Goal: Task Accomplishment & Management: Complete application form

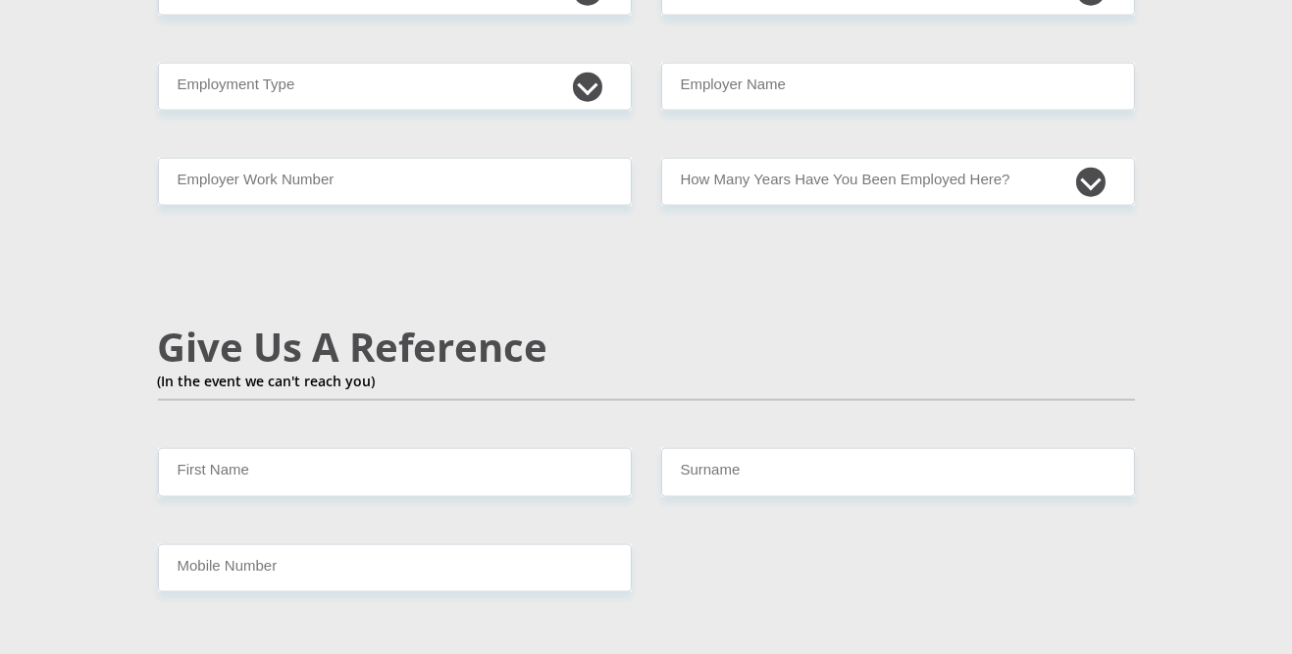
scroll to position [3184, 0]
select select "4"
select select "71"
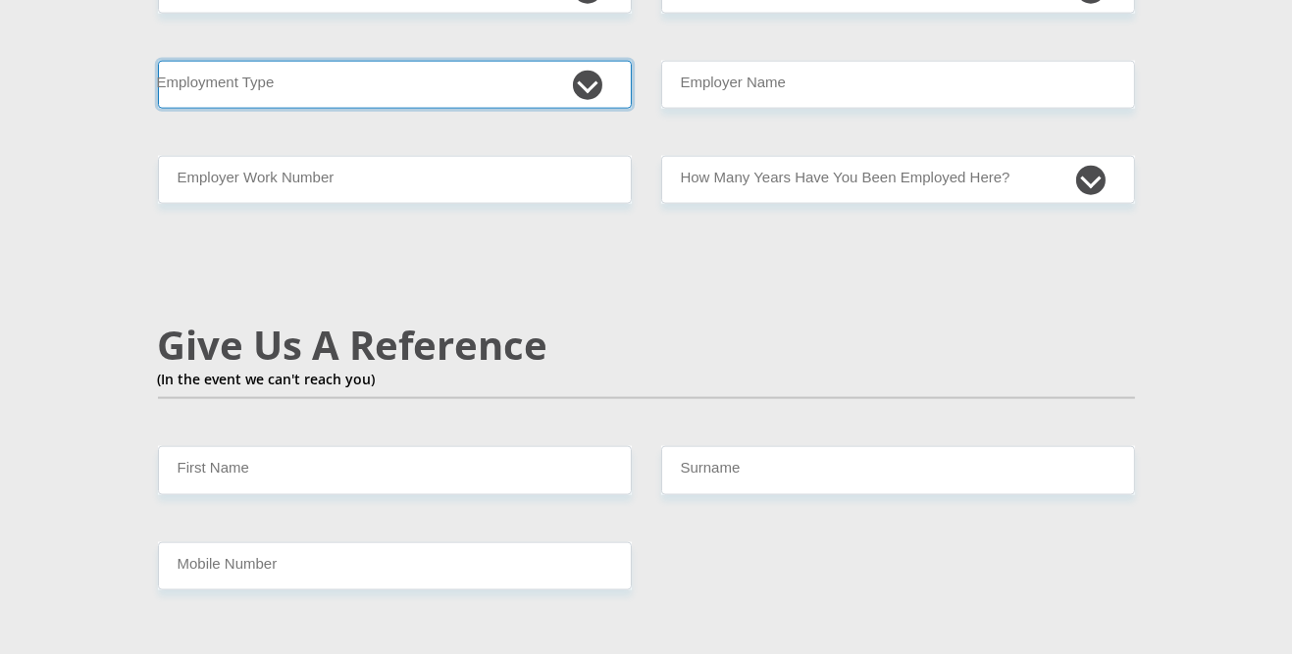
click at [546, 109] on select "College/Lecturer Craft Seller Creative Driver Executive Farmer Forces - Non Com…" at bounding box center [395, 85] width 474 height 48
select select "Self-Employed"
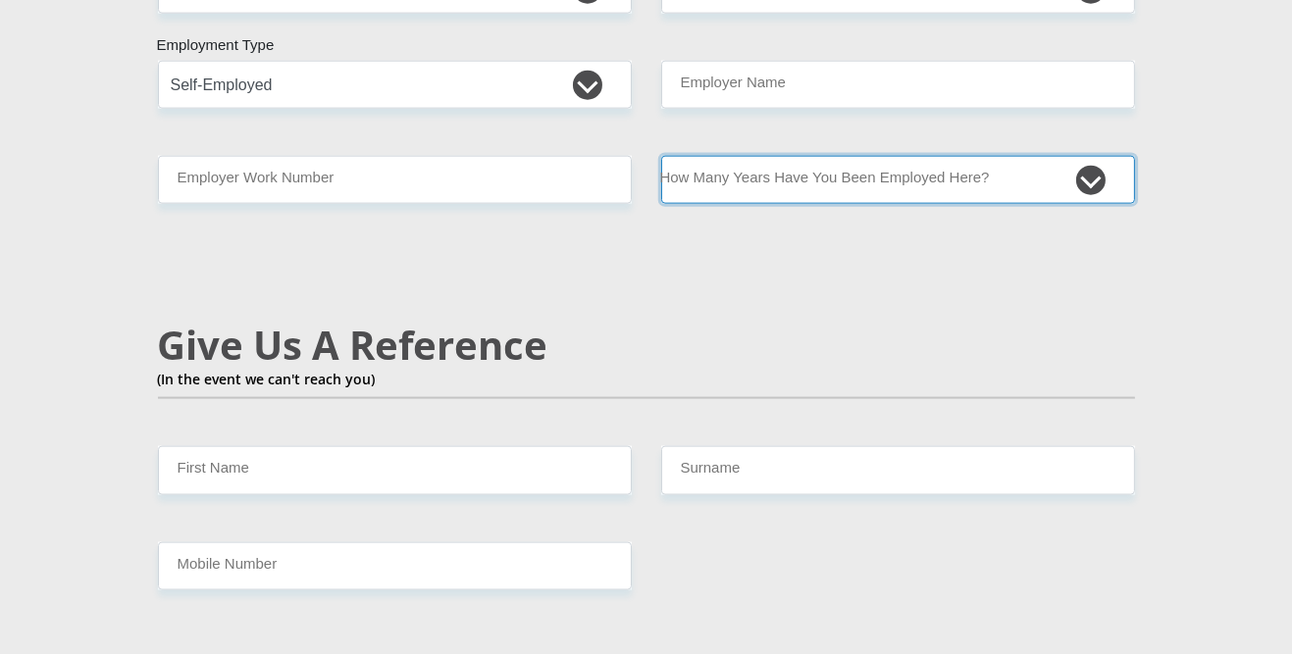
click at [1010, 204] on select "less than 1 year 1-3 years 3-5 years 5+ years" at bounding box center [898, 180] width 474 height 48
select select "60"
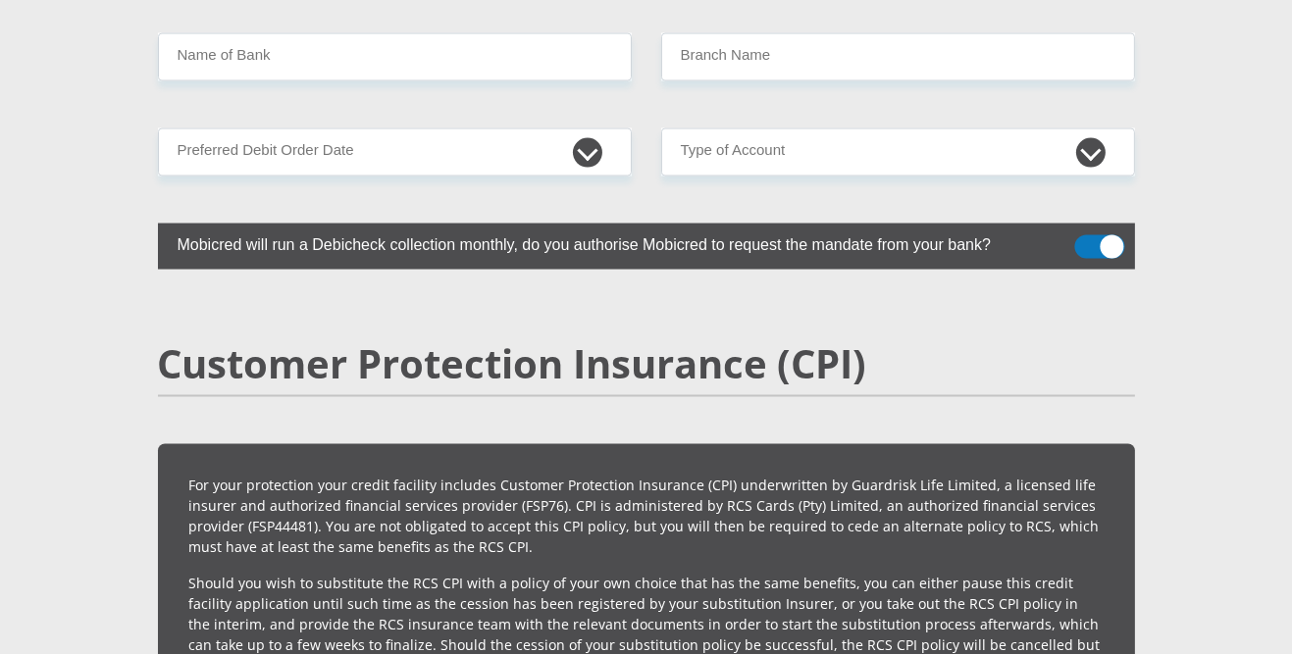
scroll to position [0, 0]
